Goal: Information Seeking & Learning: Learn about a topic

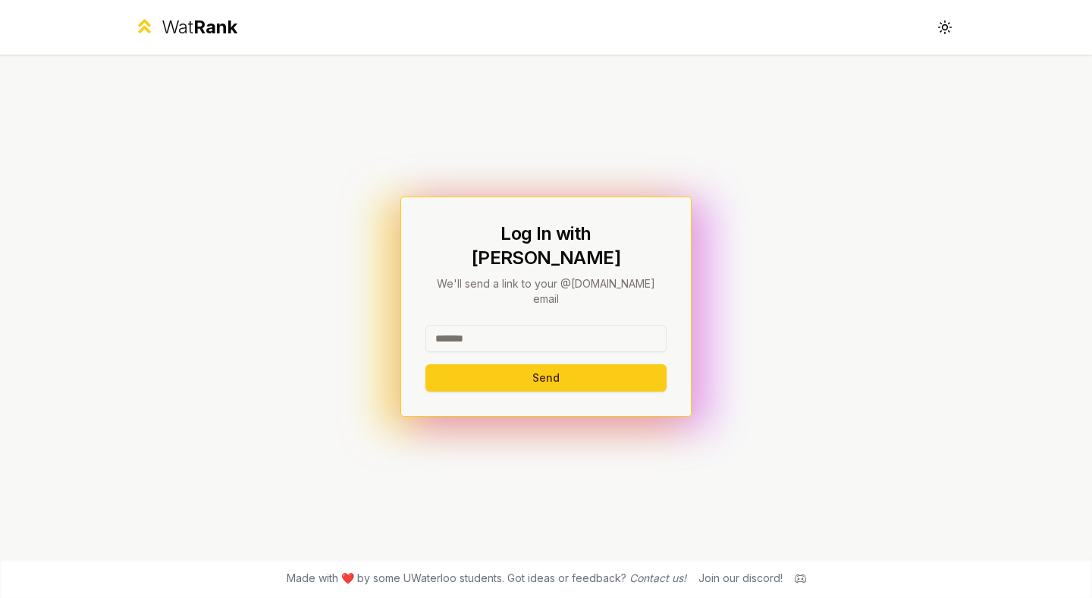
click at [513, 326] on input at bounding box center [545, 338] width 241 height 27
click at [462, 325] on input at bounding box center [545, 338] width 241 height 27
click at [380, 352] on div "Log In with WatIAM We'll send a link to your @uwaterloo.ca email Send" at bounding box center [546, 307] width 874 height 504
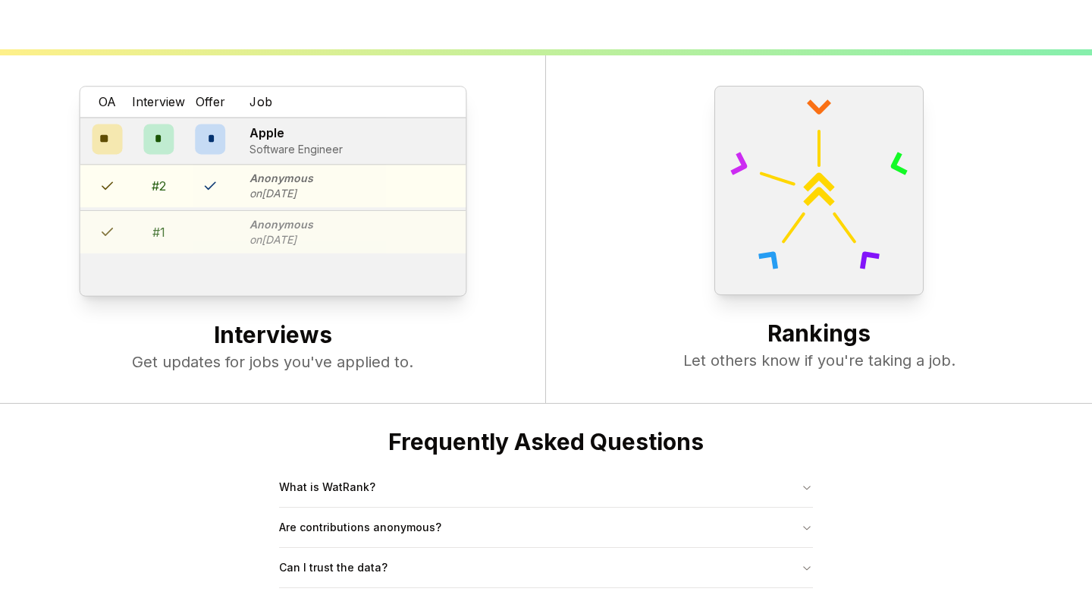
scroll to position [584, 0]
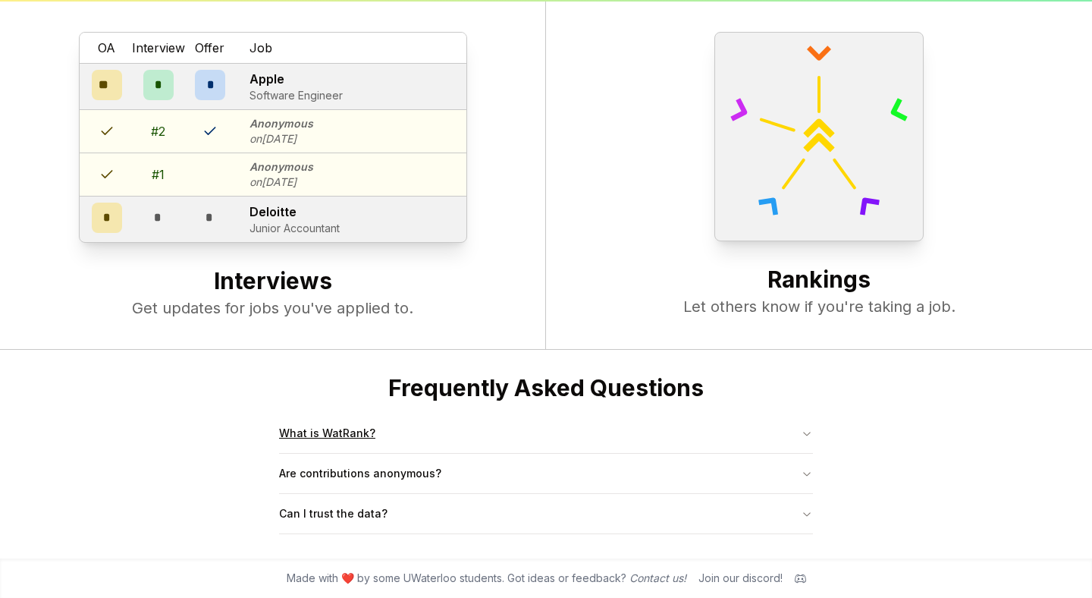
click at [359, 447] on button "What is WatRank?" at bounding box center [546, 432] width 534 height 39
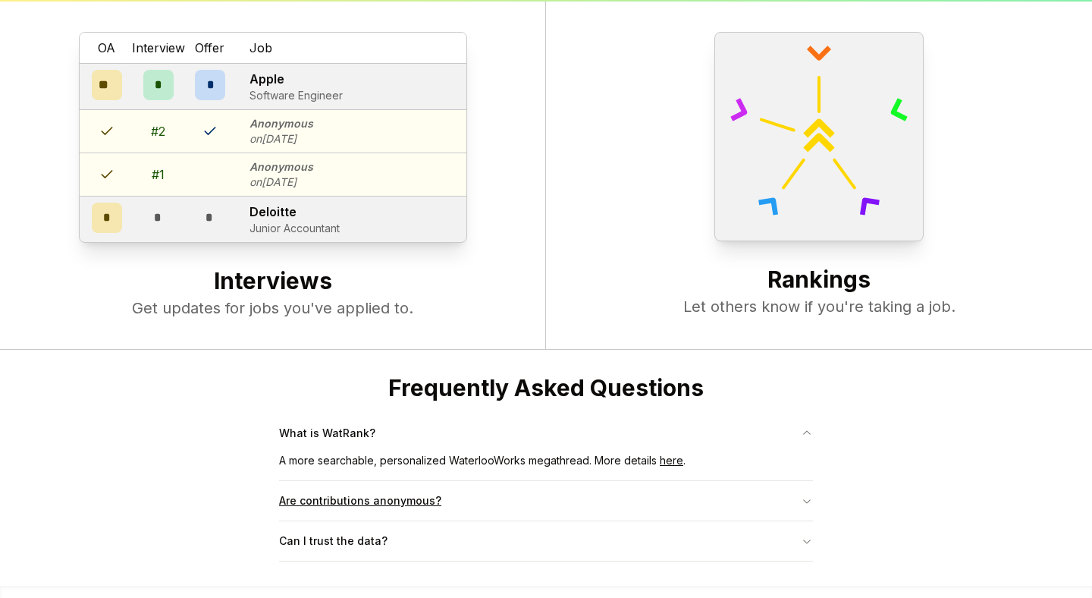
click at [381, 496] on button "Are contributions anonymous?" at bounding box center [546, 500] width 534 height 39
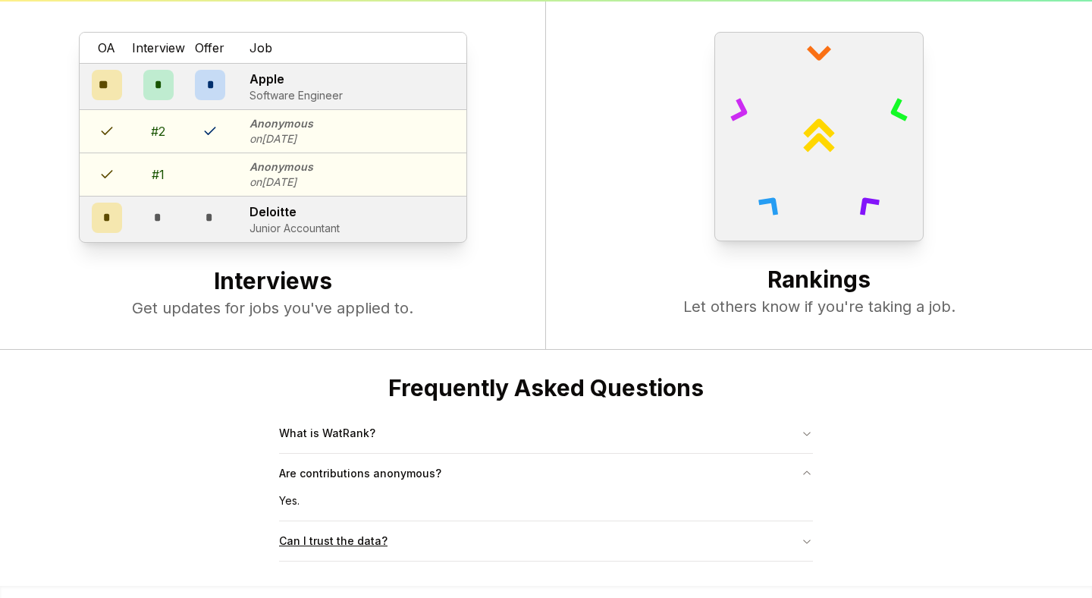
click at [381, 529] on button "Can I trust the data?" at bounding box center [546, 540] width 534 height 39
click at [407, 449] on button "What is WatRank?" at bounding box center [546, 432] width 534 height 39
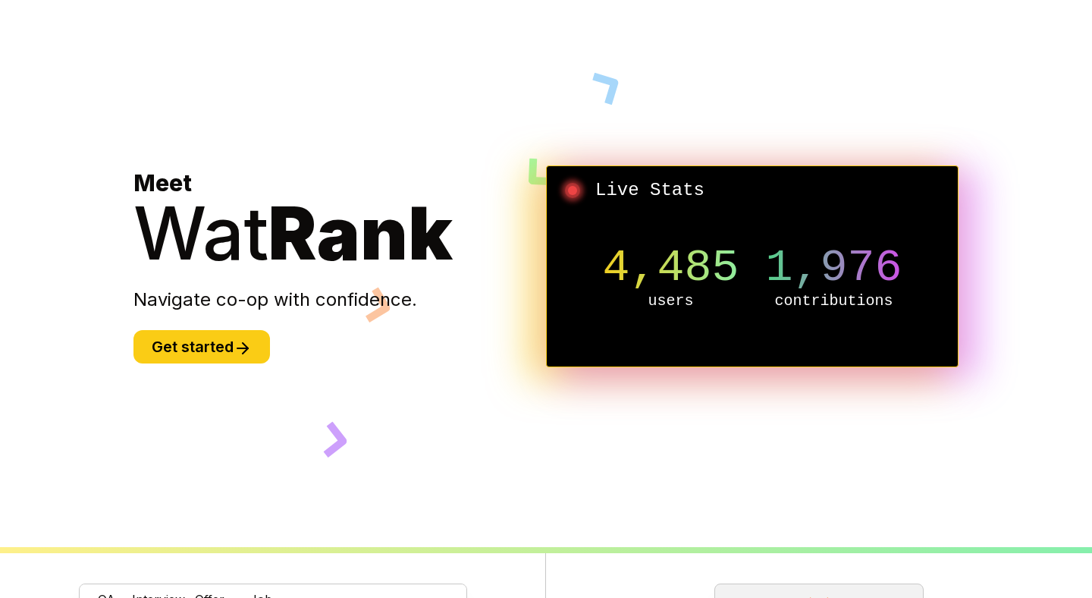
scroll to position [0, 0]
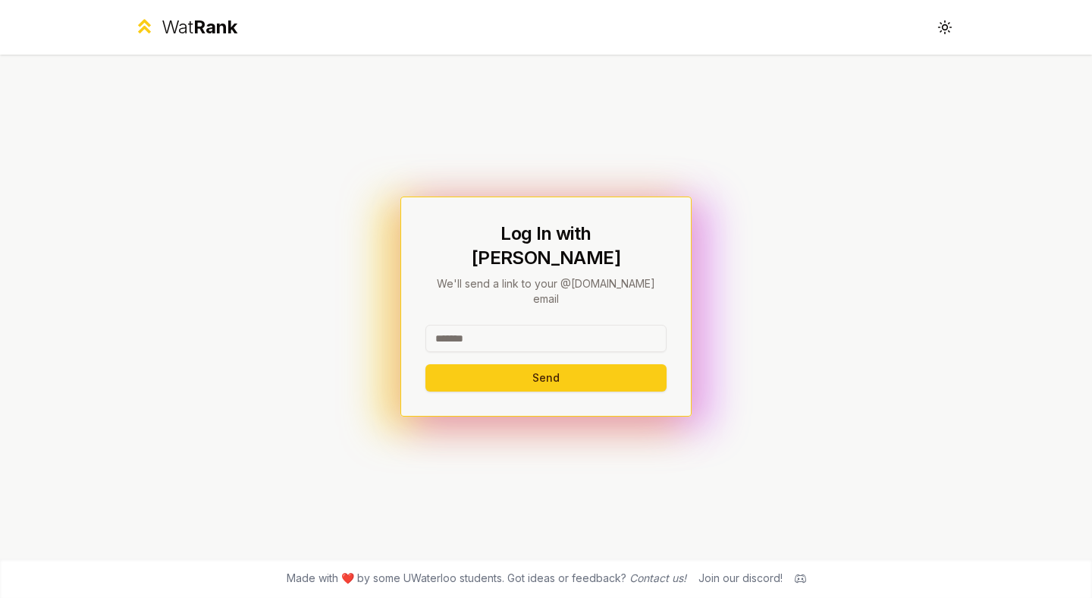
click at [550, 325] on input at bounding box center [545, 338] width 241 height 27
click at [425, 364] on button "Send" at bounding box center [545, 377] width 241 height 27
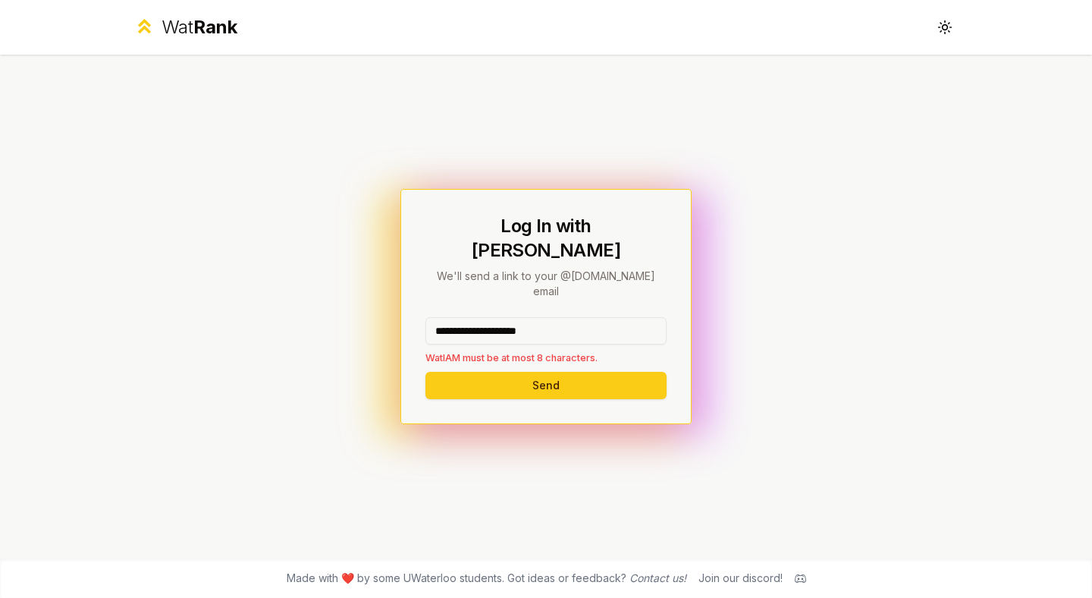
drag, startPoint x: 573, startPoint y: 309, endPoint x: 486, endPoint y: 312, distance: 86.5
click at [486, 317] on input "**********" at bounding box center [545, 330] width 241 height 27
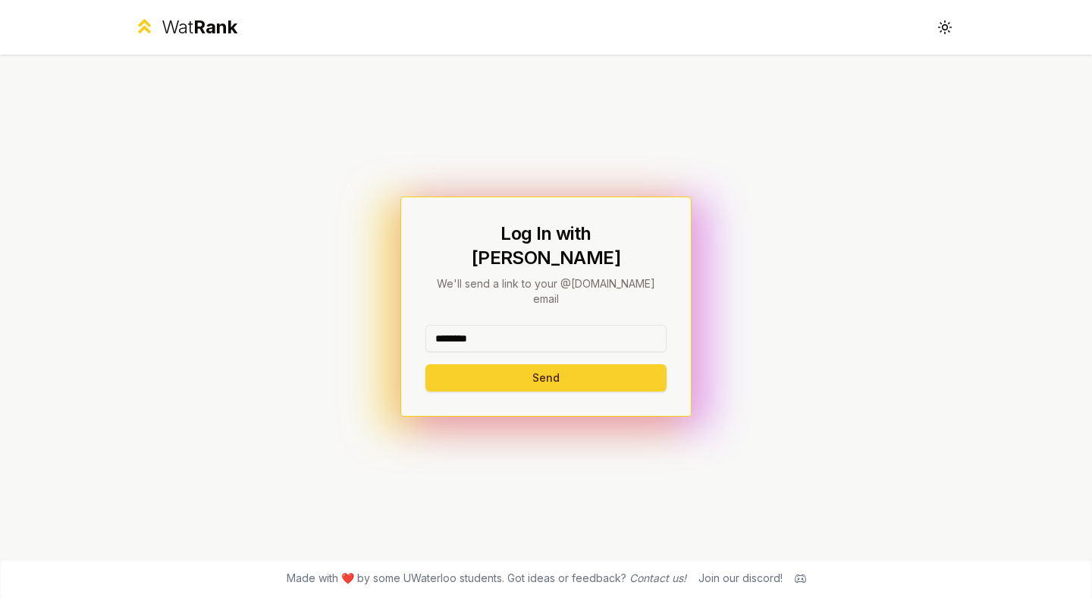
type input "********"
click at [491, 364] on button "Send" at bounding box center [545, 377] width 241 height 27
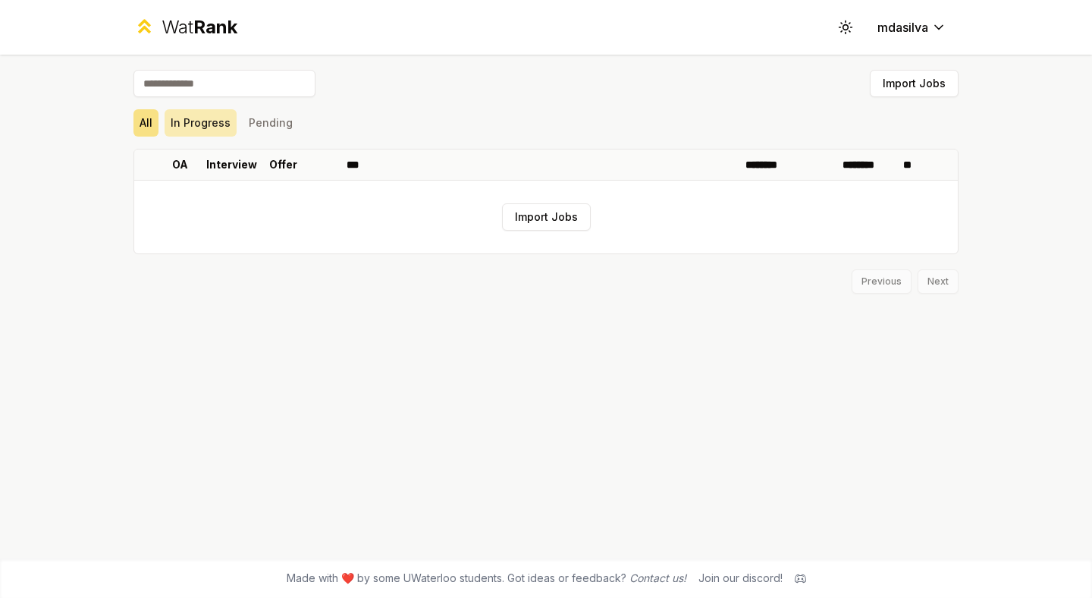
click at [210, 124] on button "In Progress" at bounding box center [201, 122] width 72 height 27
click at [258, 122] on button "Pending" at bounding box center [271, 122] width 56 height 27
click at [137, 116] on button "All" at bounding box center [145, 122] width 25 height 27
click at [206, 85] on input at bounding box center [224, 83] width 182 height 27
type input "*********"
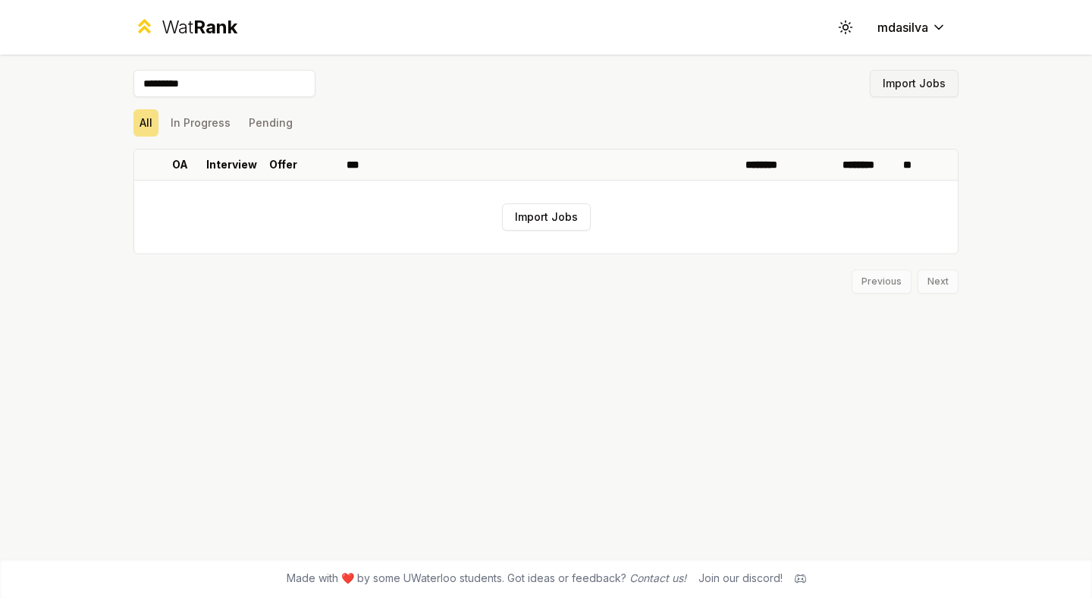
click at [914, 86] on button "Import Jobs" at bounding box center [914, 83] width 89 height 27
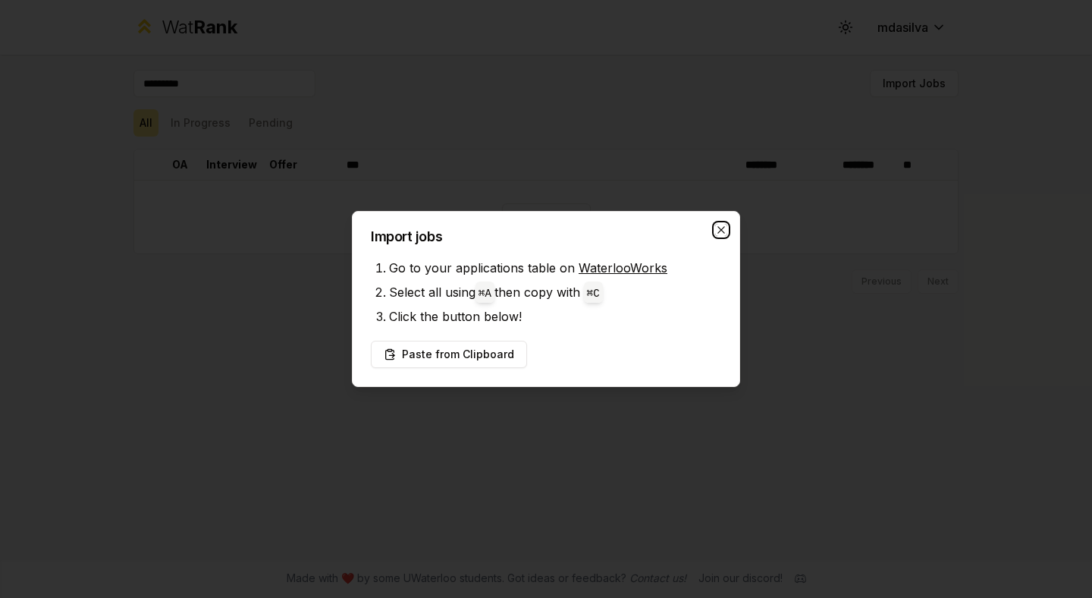
click at [717, 231] on icon "button" at bounding box center [721, 230] width 12 height 12
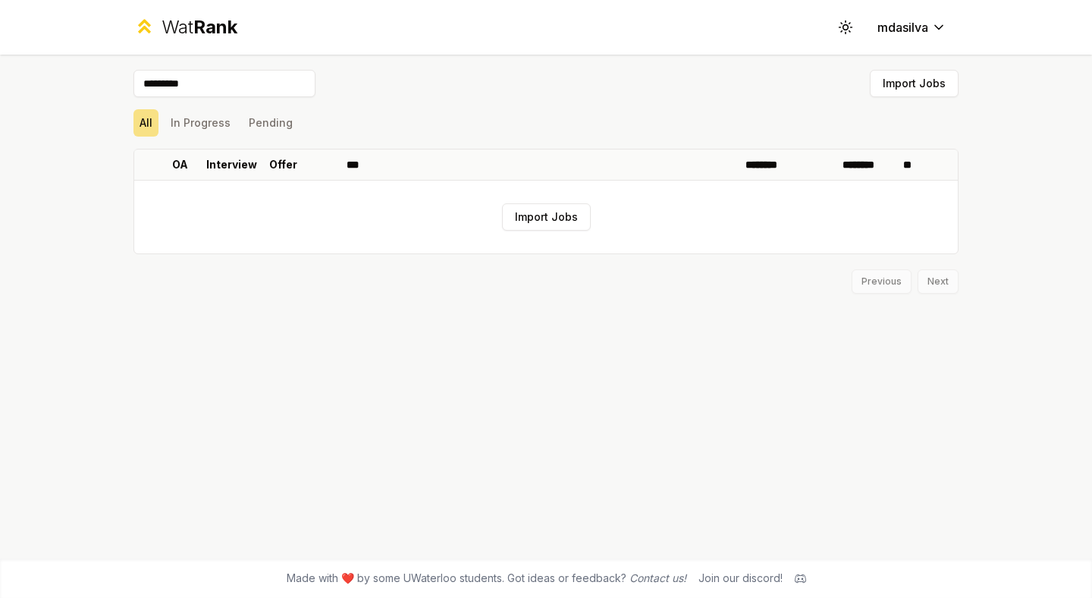
click at [196, 24] on span "Rank" at bounding box center [215, 27] width 44 height 22
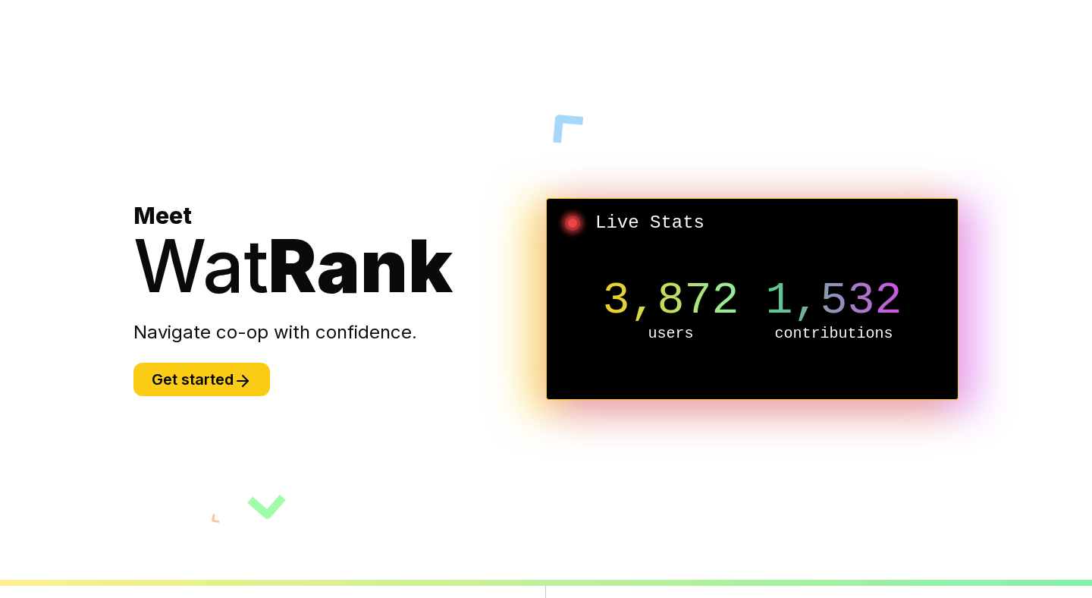
click at [227, 357] on div "Meet Wat Rank Navigate co-op with confidence. Get started" at bounding box center [339, 299] width 413 height 194
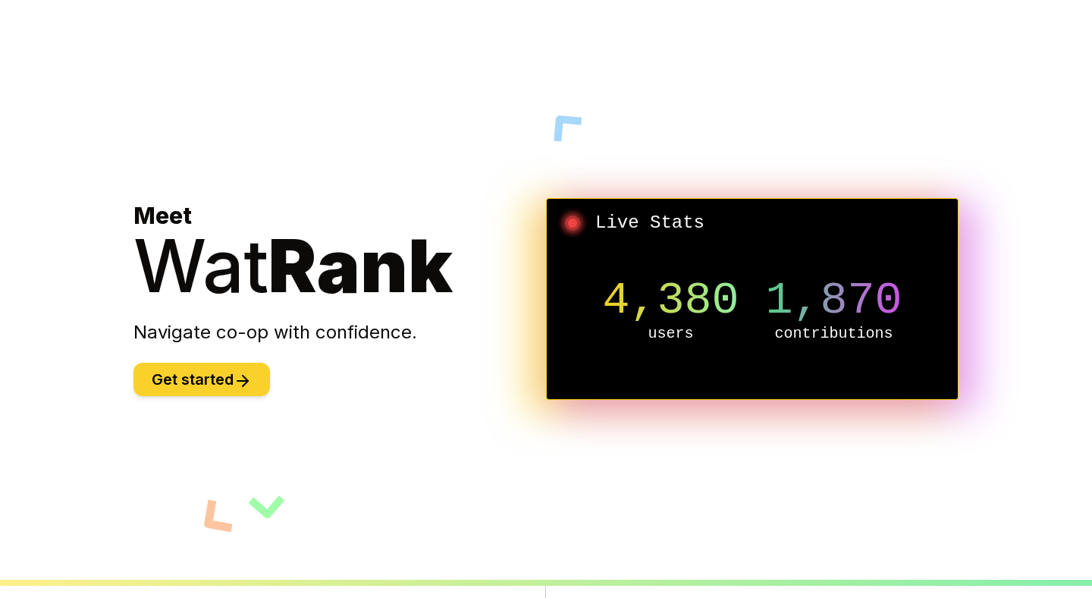
click at [234, 370] on button "Get started" at bounding box center [201, 379] width 137 height 33
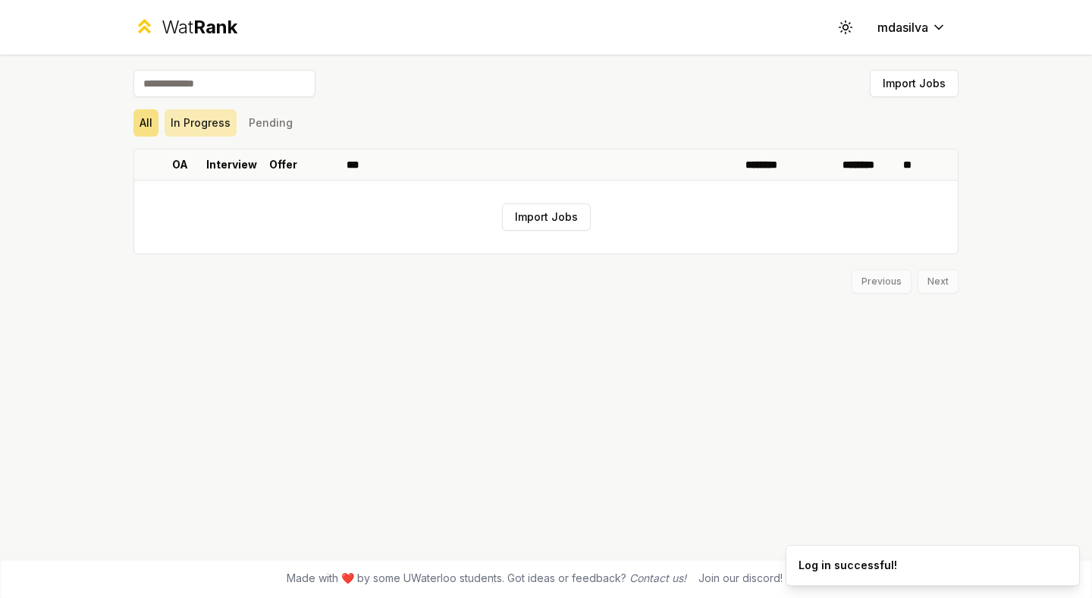
click at [216, 126] on button "In Progress" at bounding box center [201, 122] width 72 height 27
click at [265, 124] on button "Pending" at bounding box center [271, 122] width 56 height 27
click at [165, 122] on button "In Progress" at bounding box center [201, 122] width 72 height 27
click at [145, 122] on button "All" at bounding box center [145, 122] width 25 height 27
click at [904, 30] on html "Wat Rank Toggle theme mdasilva Import Jobs All In Progress Pending OA Interview…" at bounding box center [546, 299] width 1092 height 598
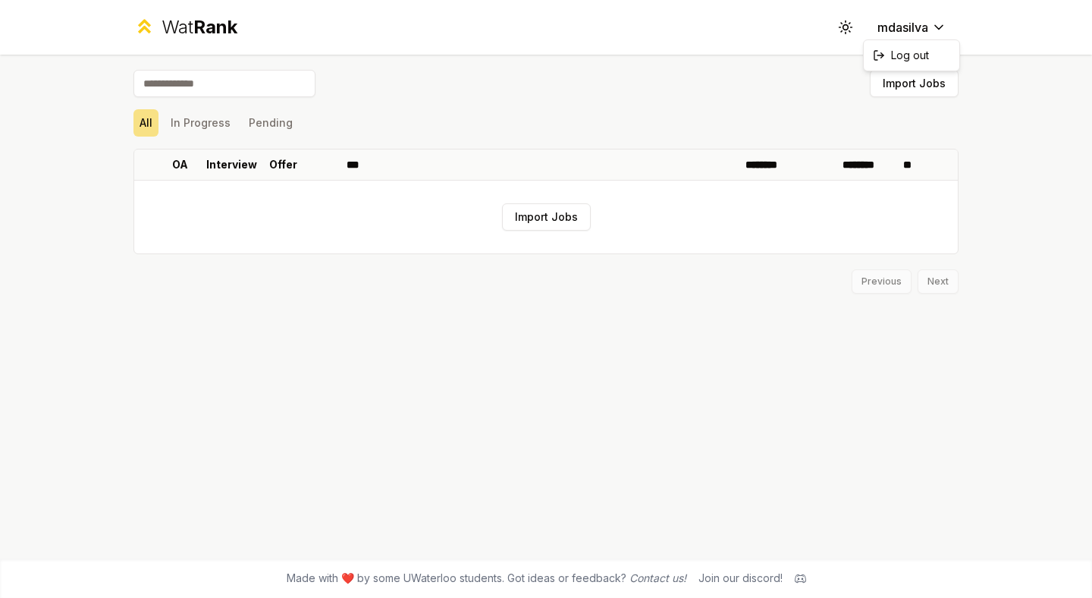
click at [840, 48] on html "Wat Rank Toggle theme mdasilva Import Jobs All In Progress Pending OA Interview…" at bounding box center [546, 299] width 1092 height 598
